Goal: Submit feedback/report problem

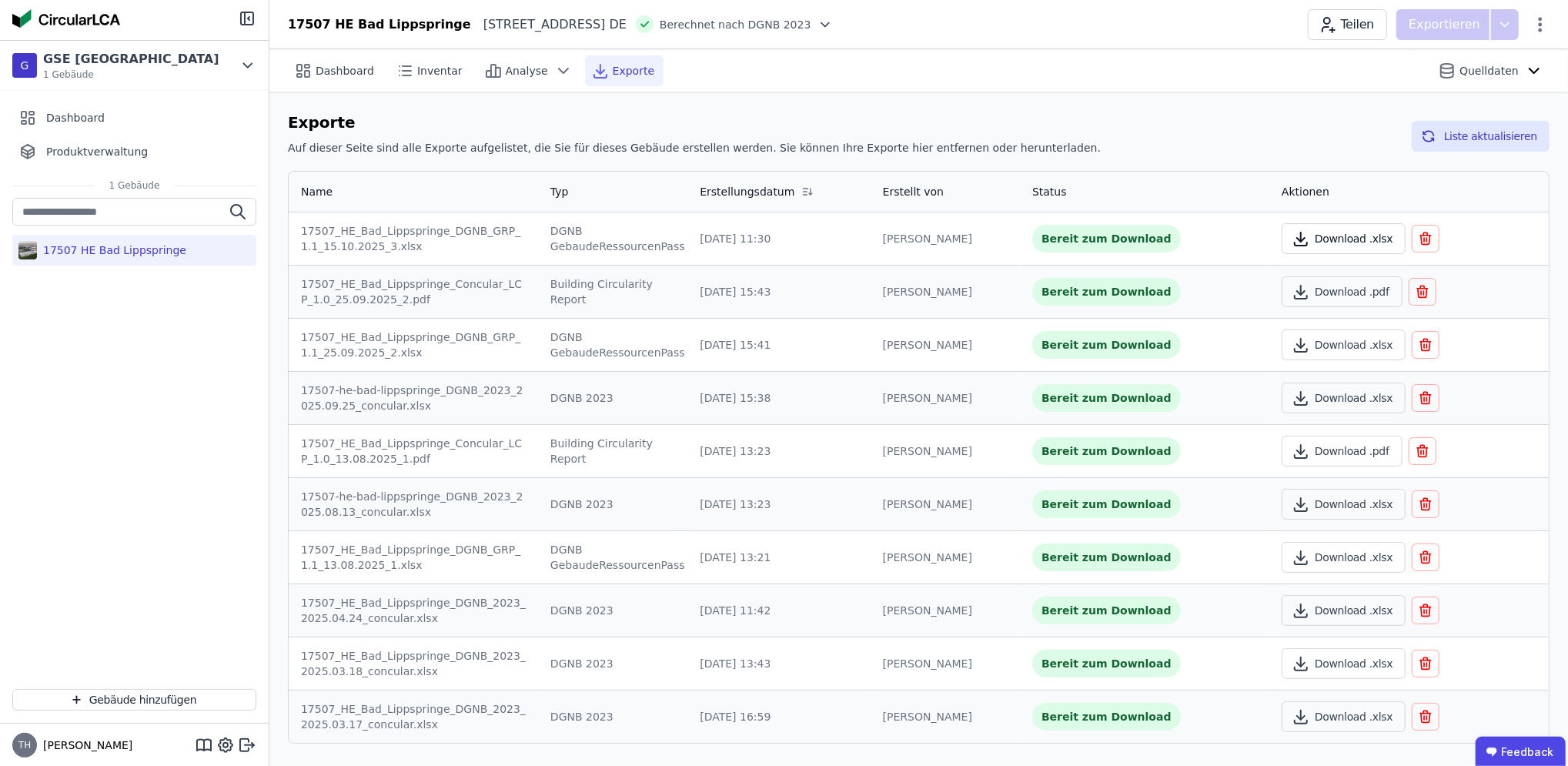
click at [1343, 237] on button "Download .xlsx" at bounding box center [1344, 238] width 124 height 30
click at [1510, 745] on ubdiv "Feedback" at bounding box center [1521, 749] width 90 height 30
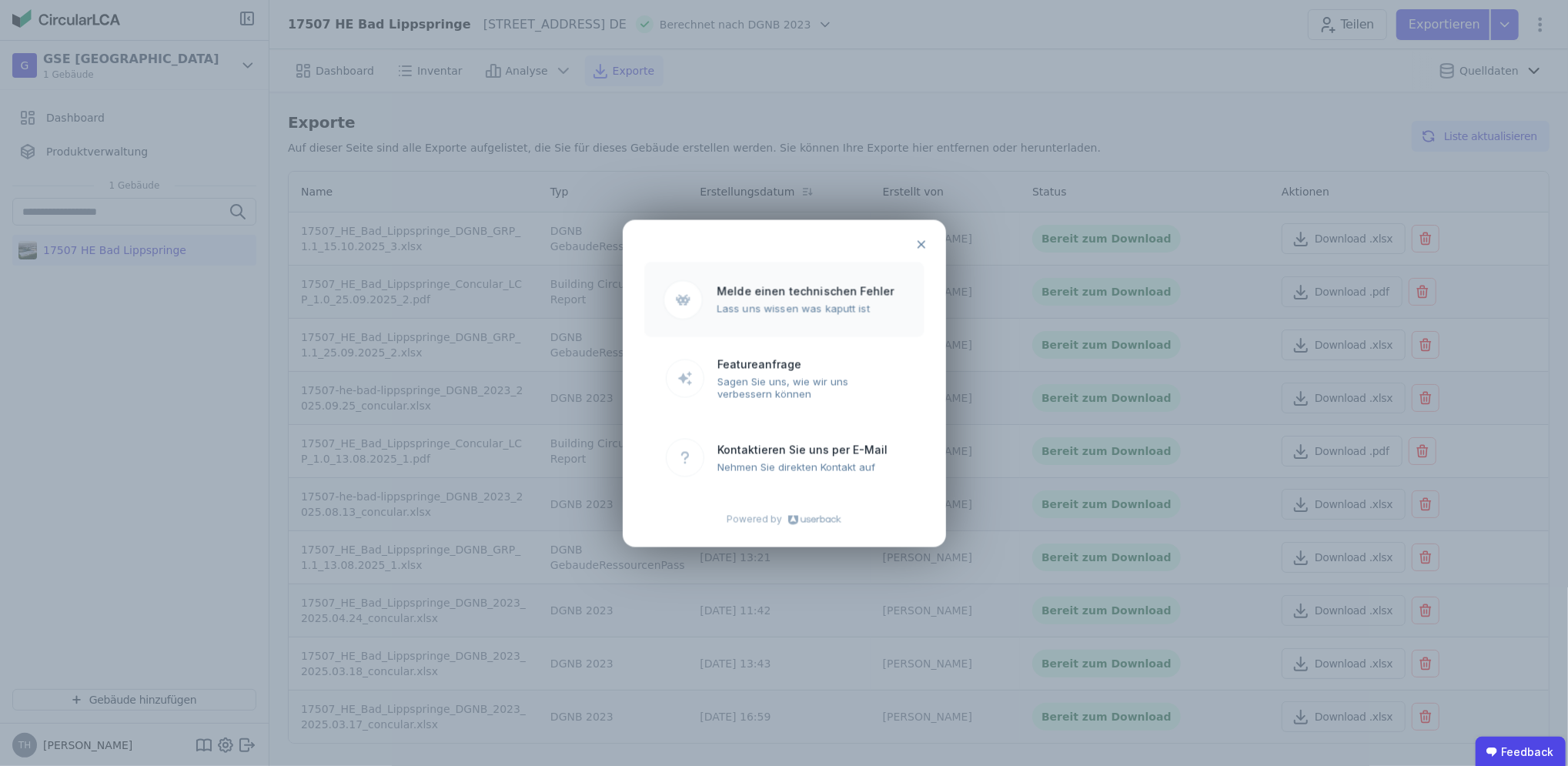
click at [759, 309] on ubdiv "Lass uns wissen was kaputt ist" at bounding box center [812, 308] width 189 height 13
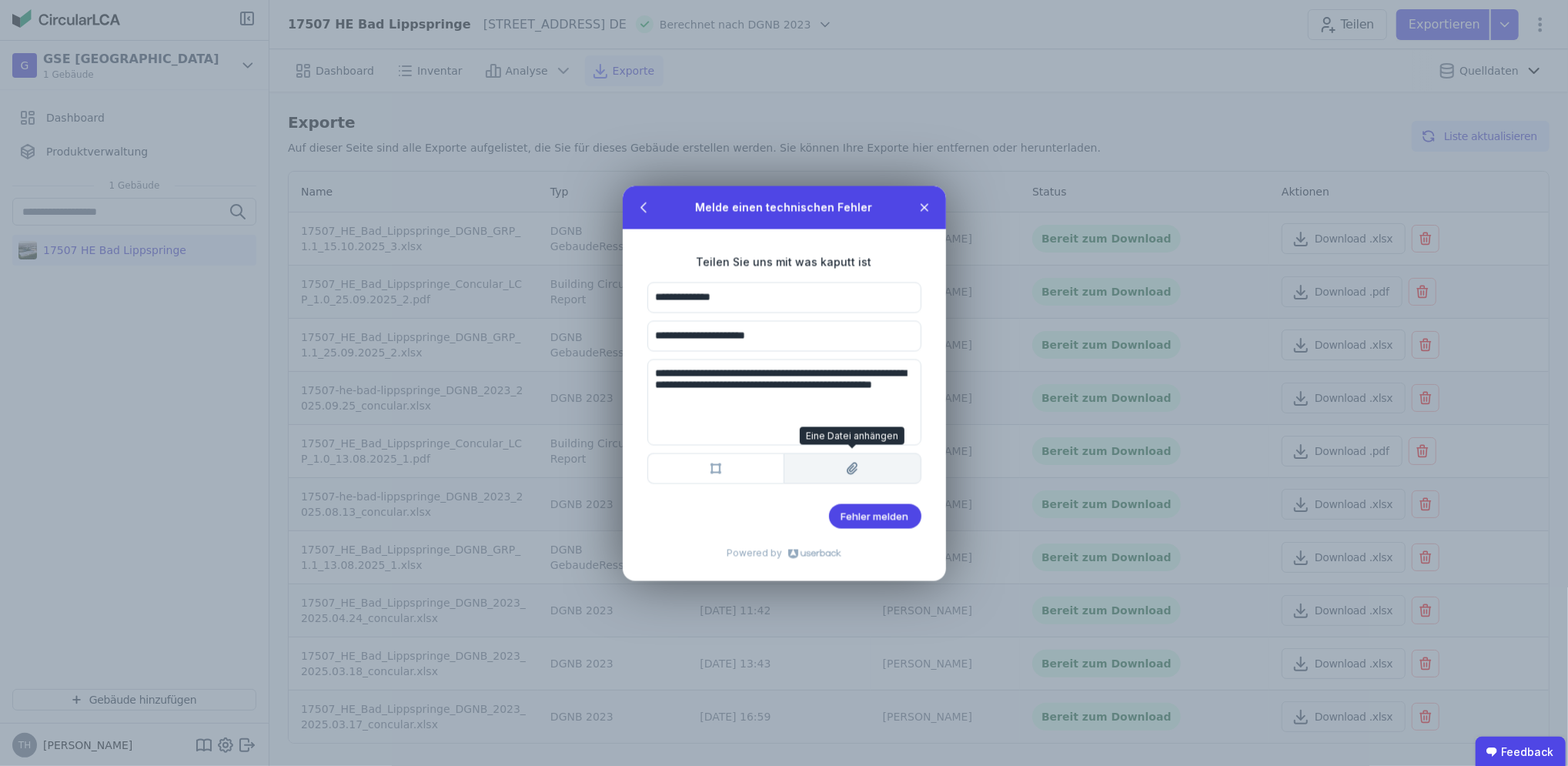
type textarea "**********"
click at [848, 472] on icon at bounding box center [853, 468] width 11 height 13
click at [854, 511] on span "Fehler melden" at bounding box center [874, 515] width 68 height 13
